Goal: Task Accomplishment & Management: Use online tool/utility

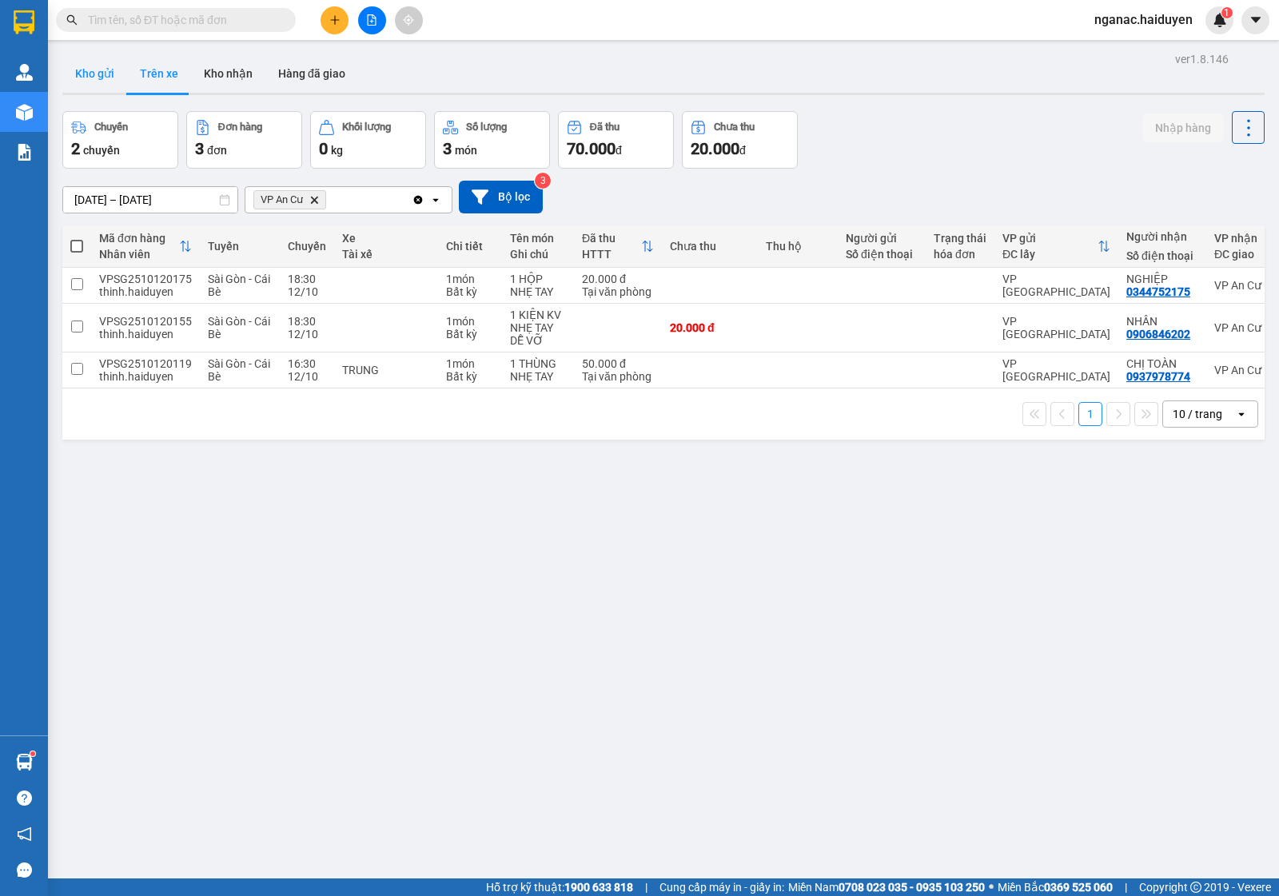
click at [100, 76] on button "Kho gửi" at bounding box center [94, 73] width 65 height 38
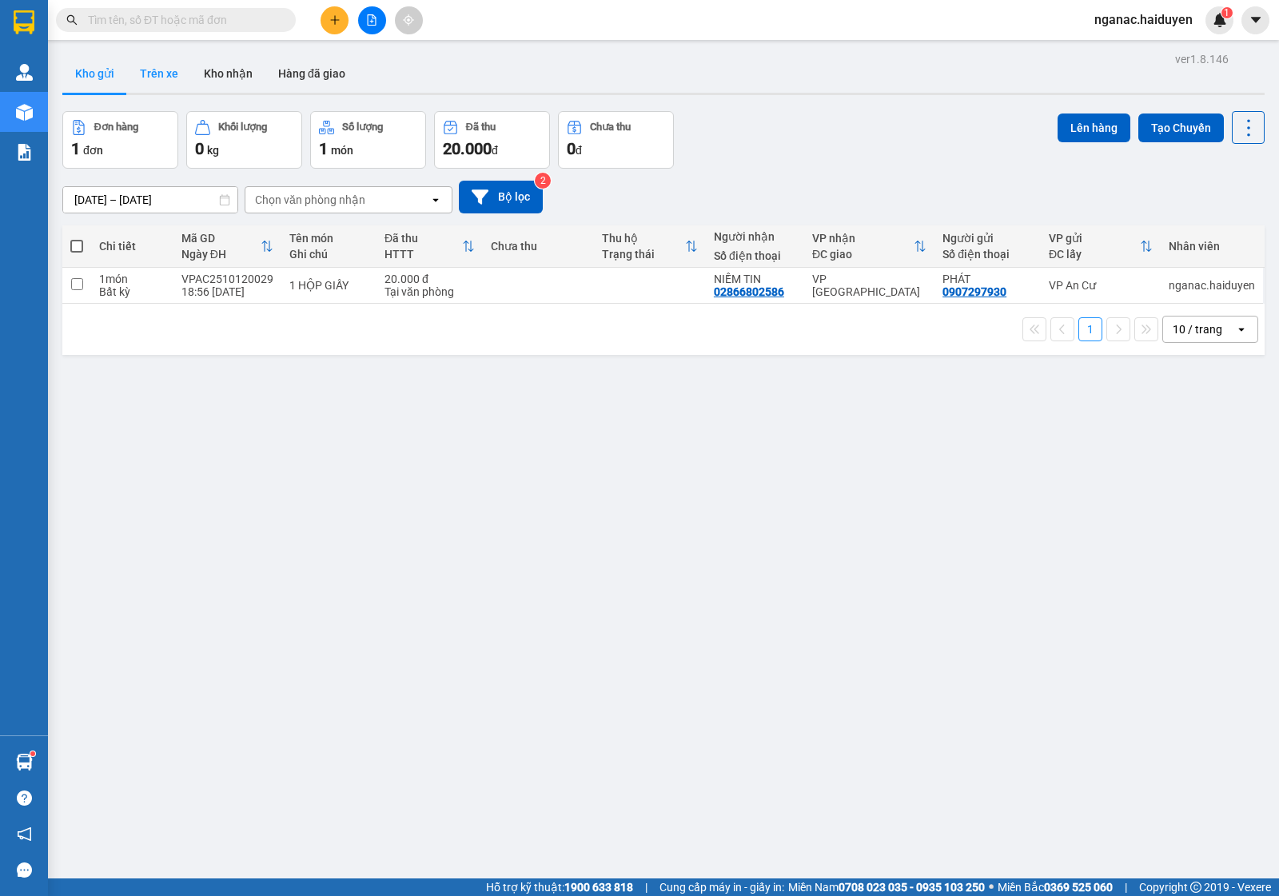
click at [142, 78] on button "Trên xe" at bounding box center [159, 73] width 64 height 38
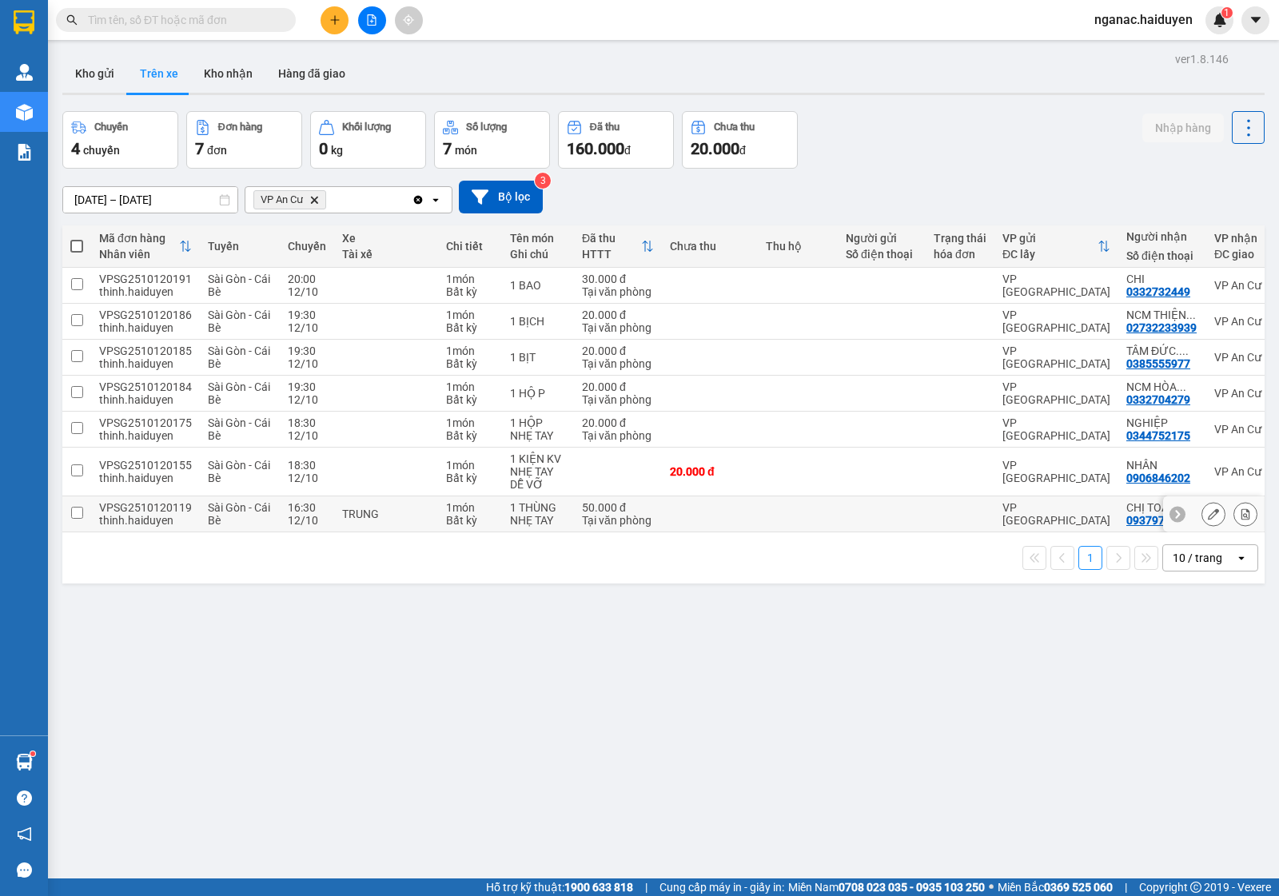
click at [452, 518] on div "Bất kỳ" at bounding box center [470, 520] width 48 height 13
checkbox input "true"
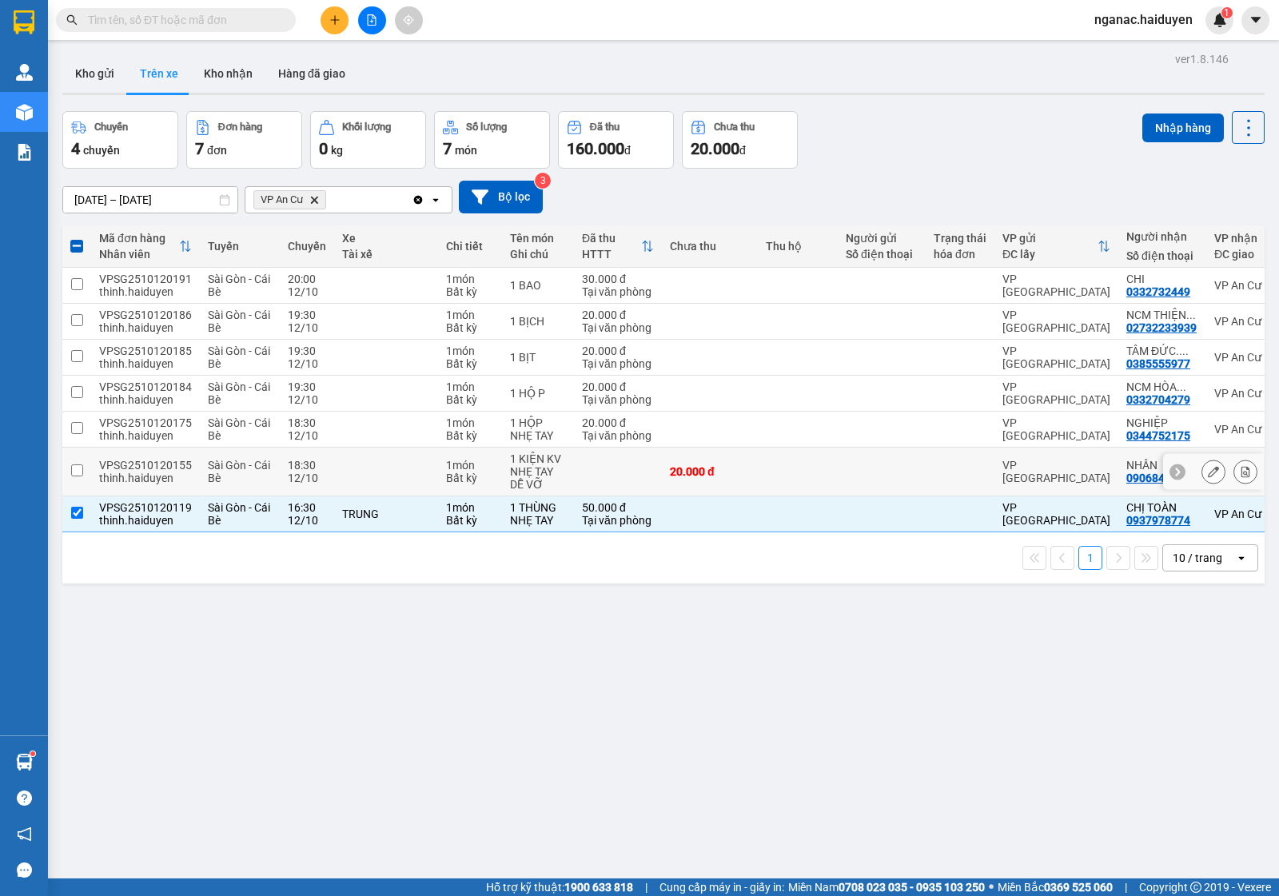
click at [456, 469] on div "1 món" at bounding box center [470, 465] width 48 height 13
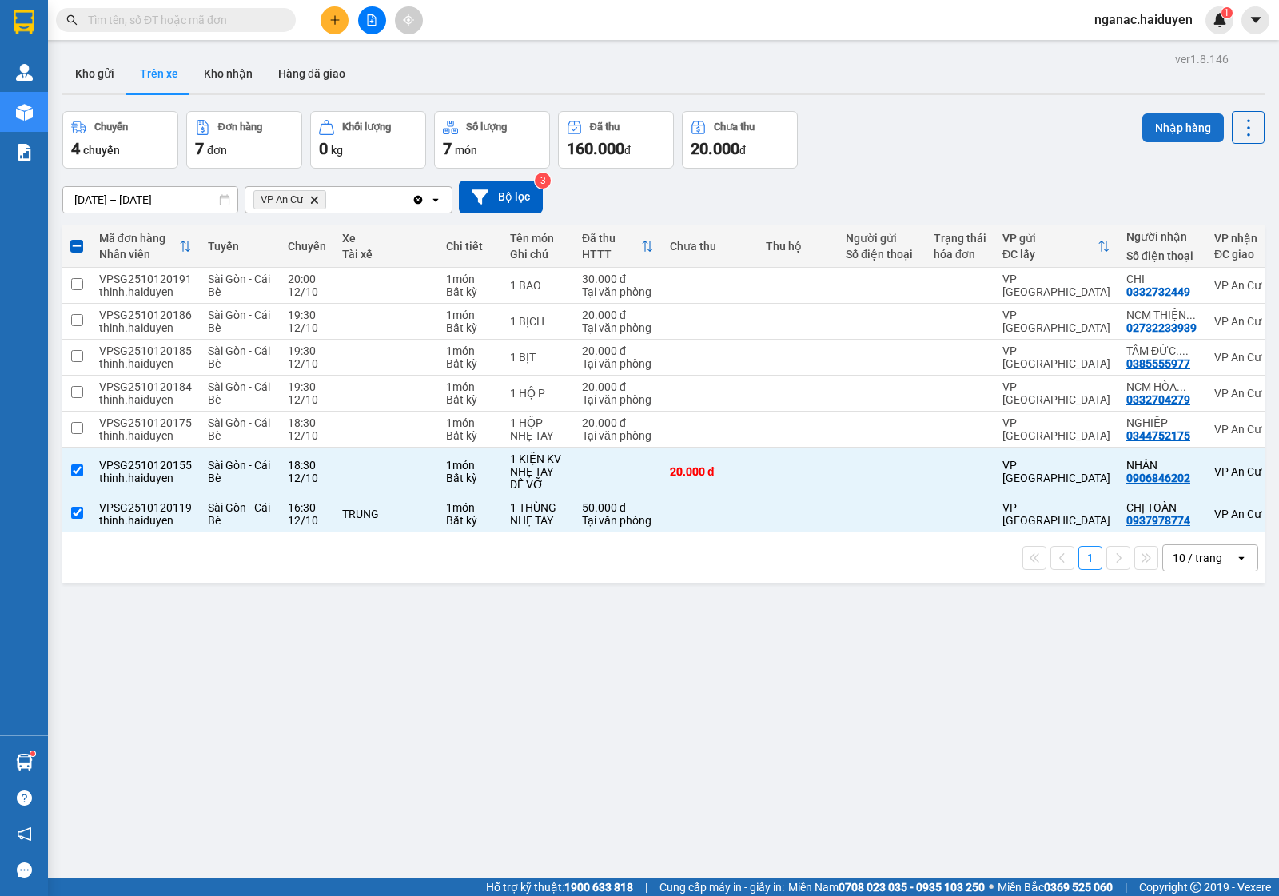
click at [1153, 118] on button "Nhập hàng" at bounding box center [1183, 127] width 82 height 29
checkbox input "false"
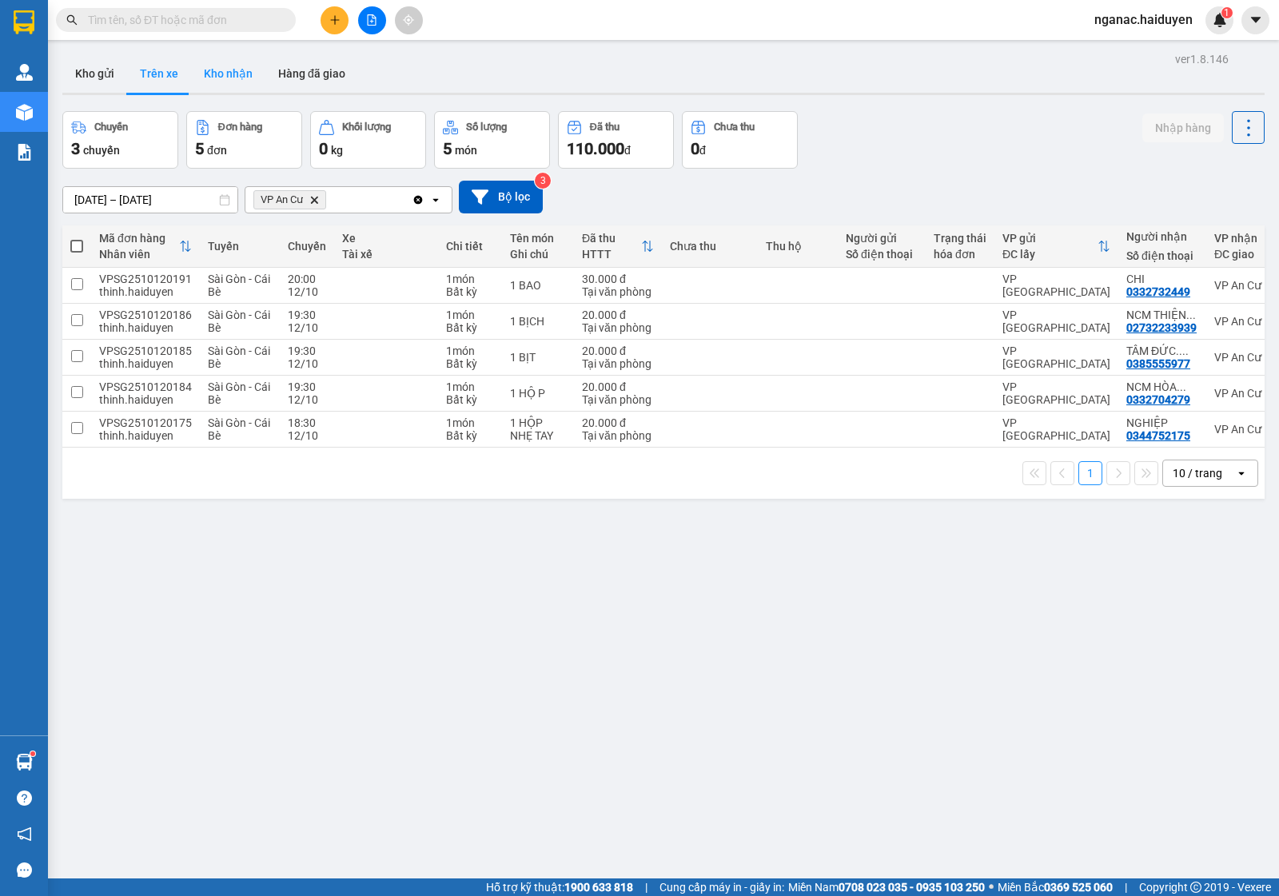
click at [229, 76] on button "Kho nhận" at bounding box center [228, 73] width 74 height 38
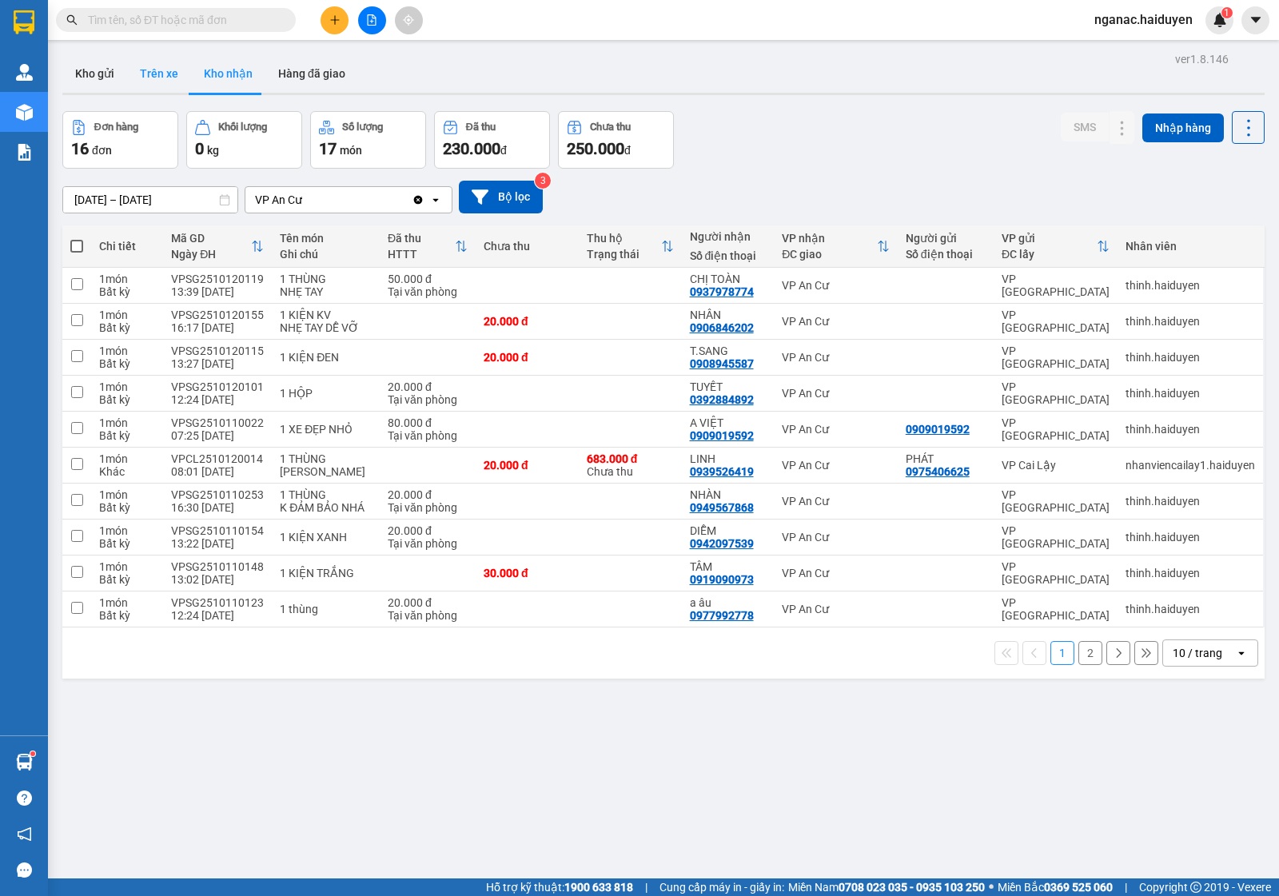
click at [164, 82] on button "Trên xe" at bounding box center [159, 73] width 64 height 38
